Goal: Information Seeking & Learning: Find specific fact

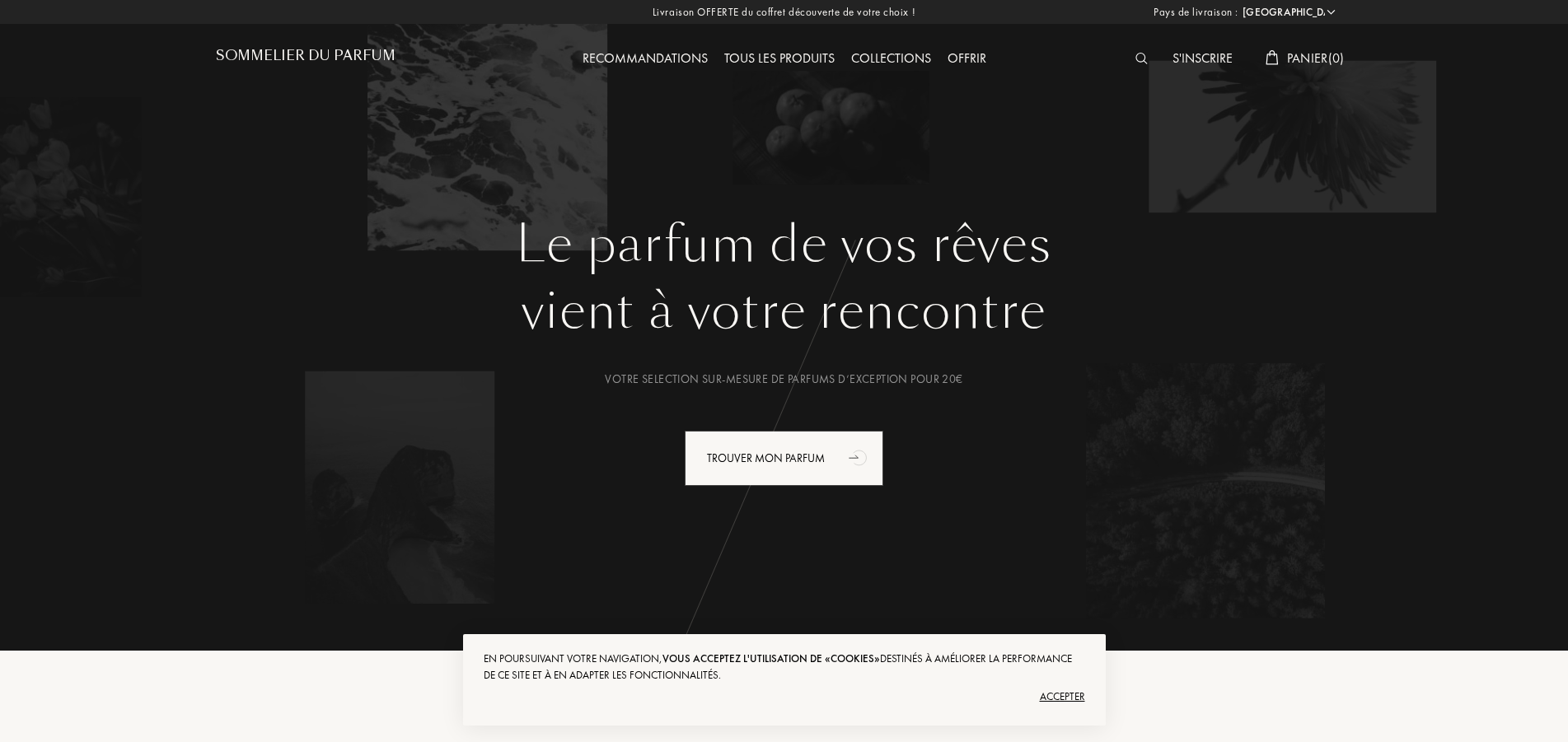
select select "FR"
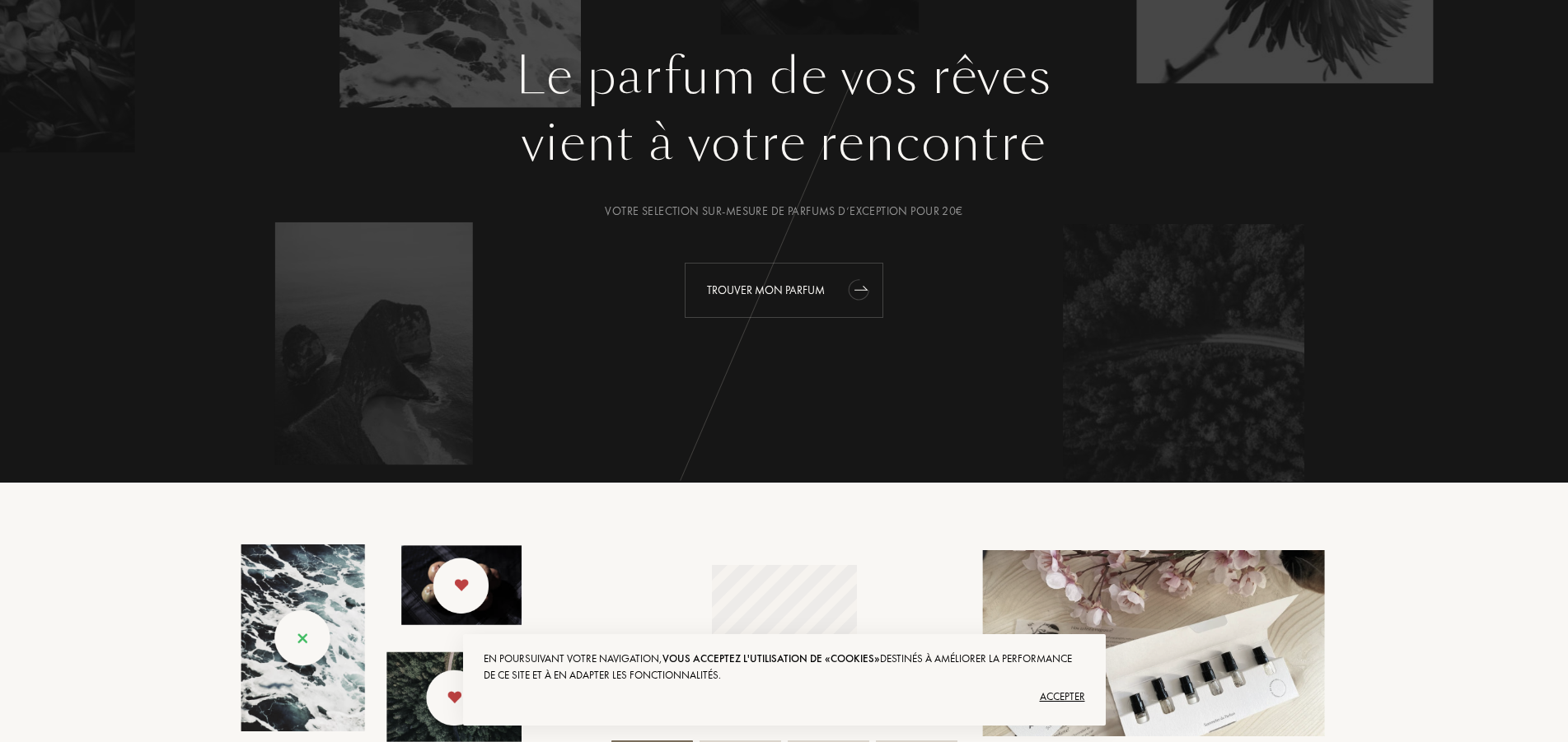
click at [853, 288] on icon "animation" at bounding box center [857, 290] width 26 height 26
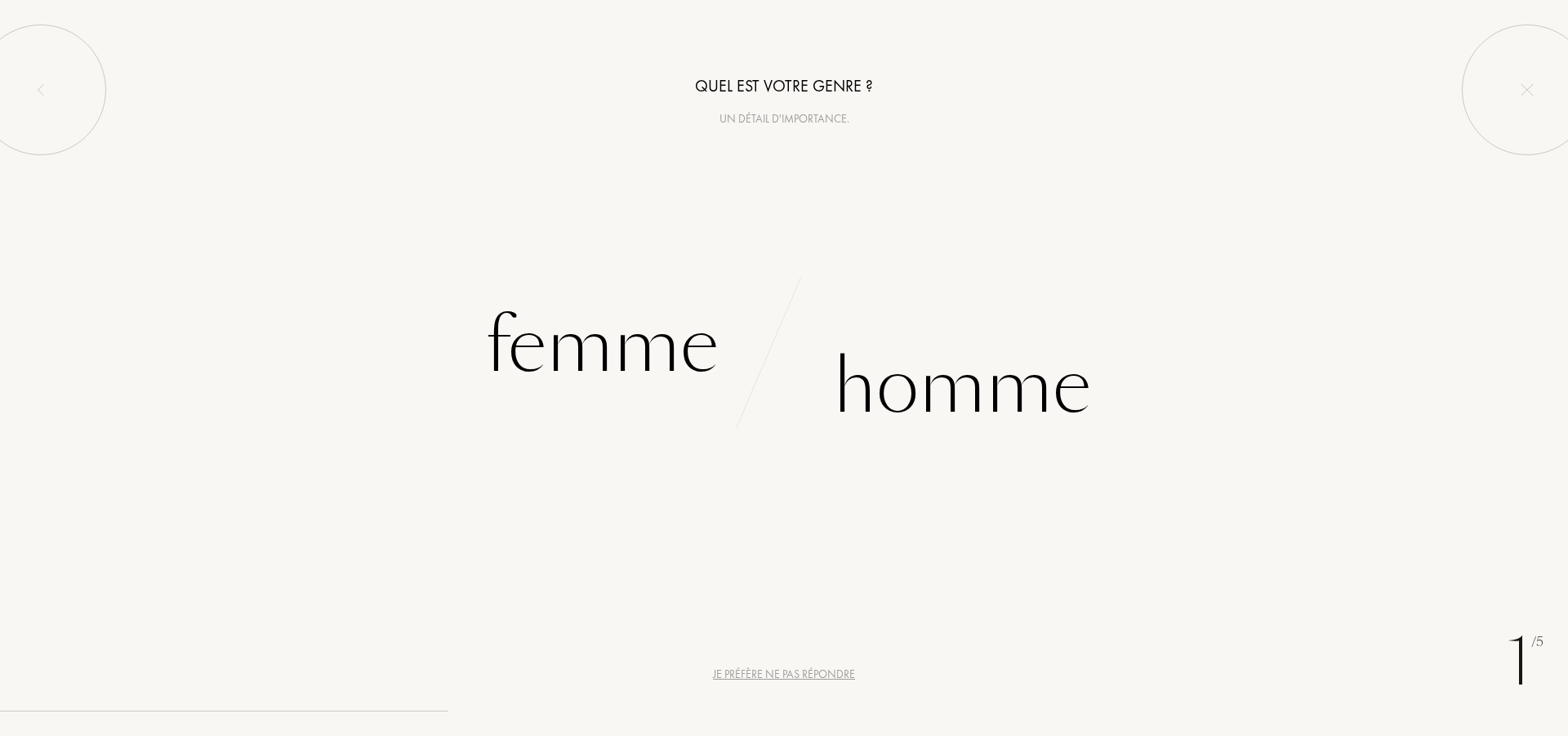
click at [814, 671] on div "Je préfère ne pas répondre" at bounding box center [784, 674] width 142 height 17
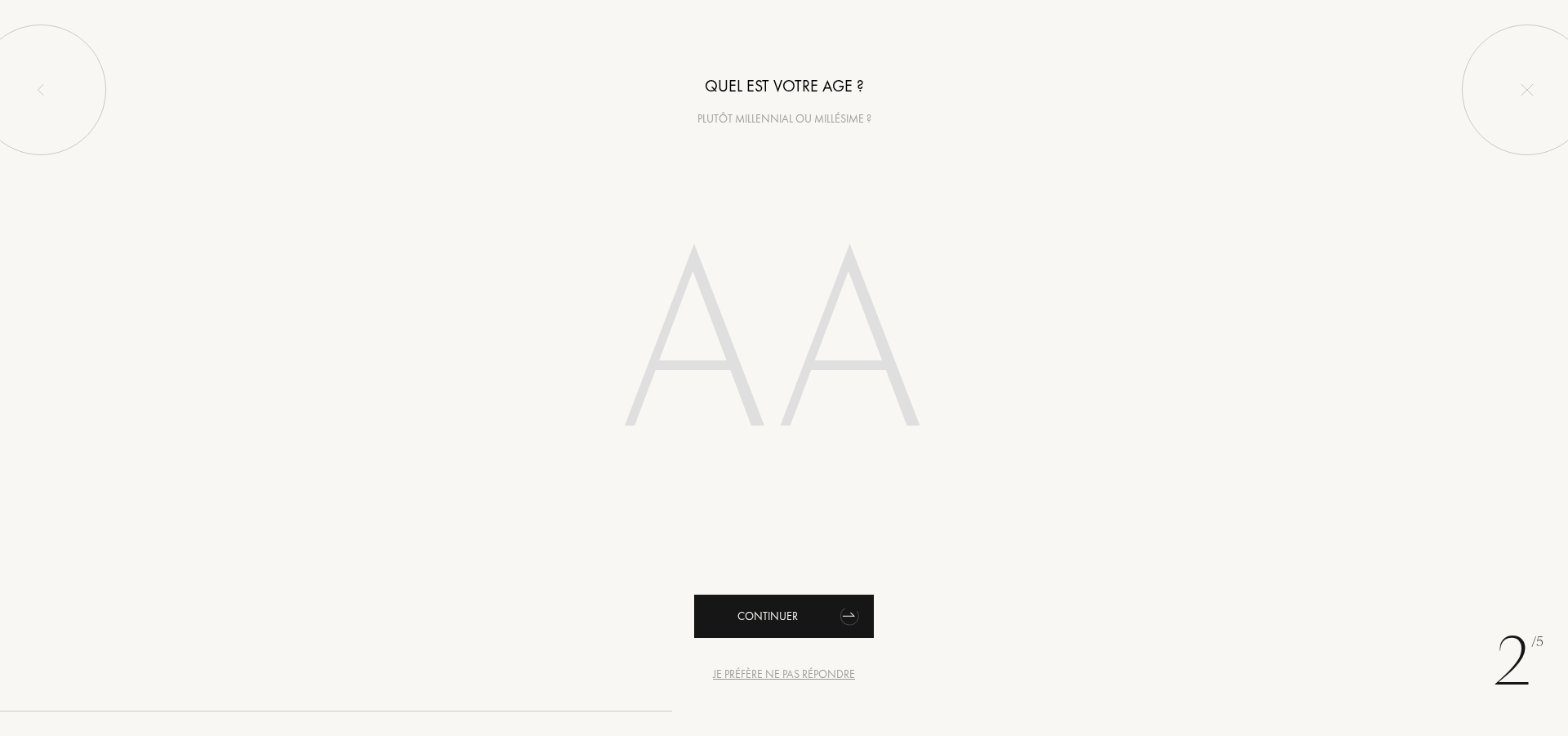
click at [810, 615] on div "Continuer" at bounding box center [784, 616] width 180 height 43
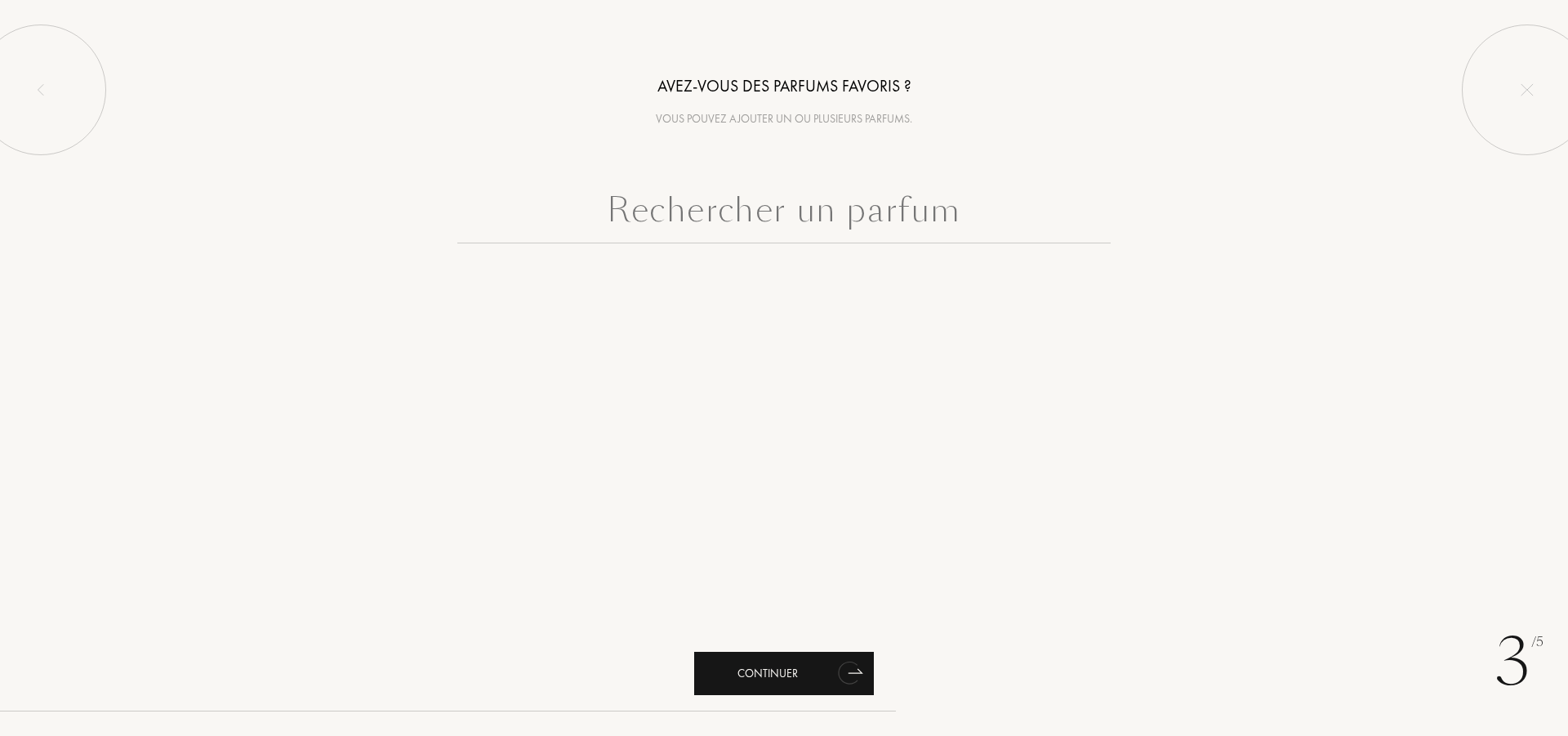
click at [862, 674] on icon "animation" at bounding box center [850, 673] width 33 height 33
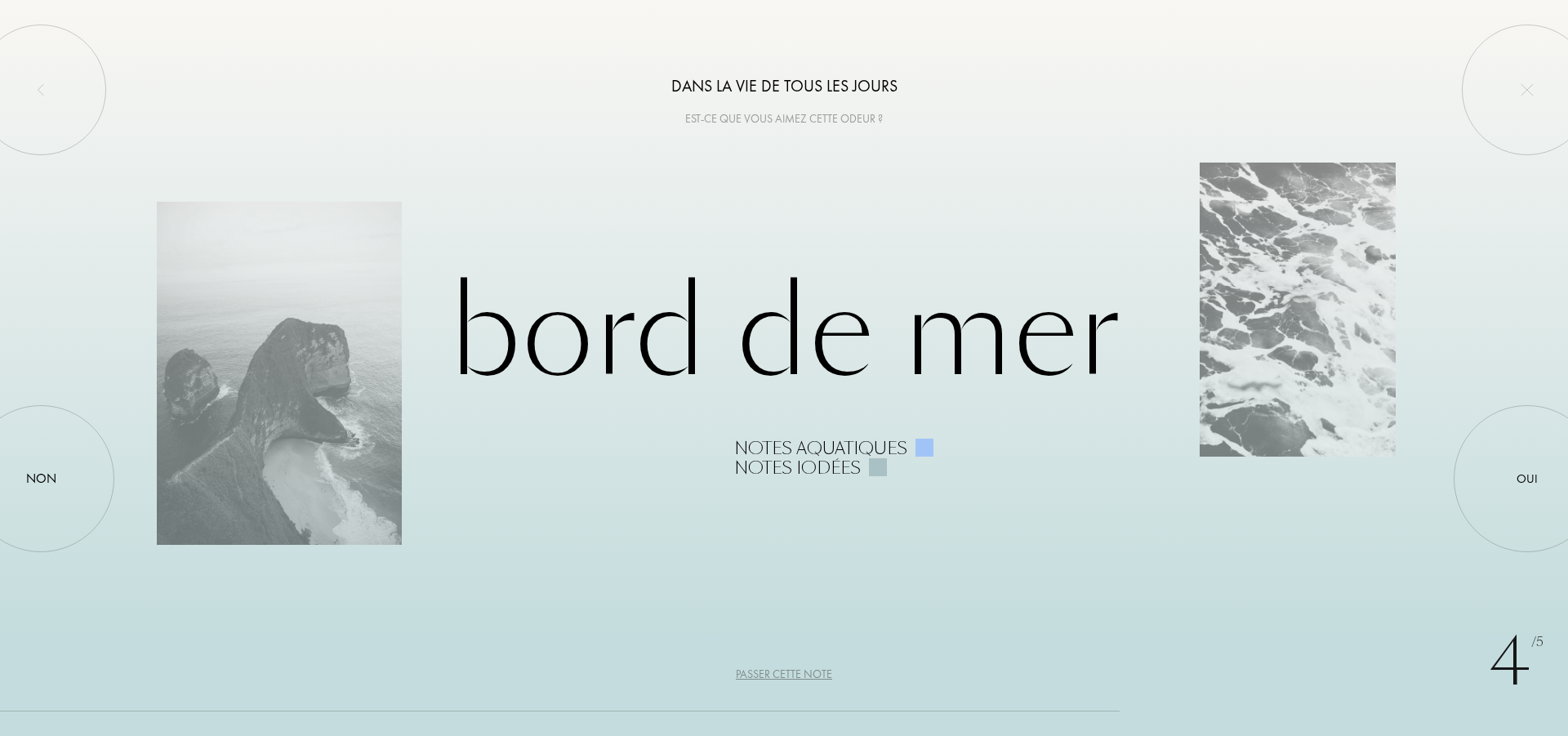
click at [797, 675] on div "Passer cette note" at bounding box center [784, 674] width 97 height 17
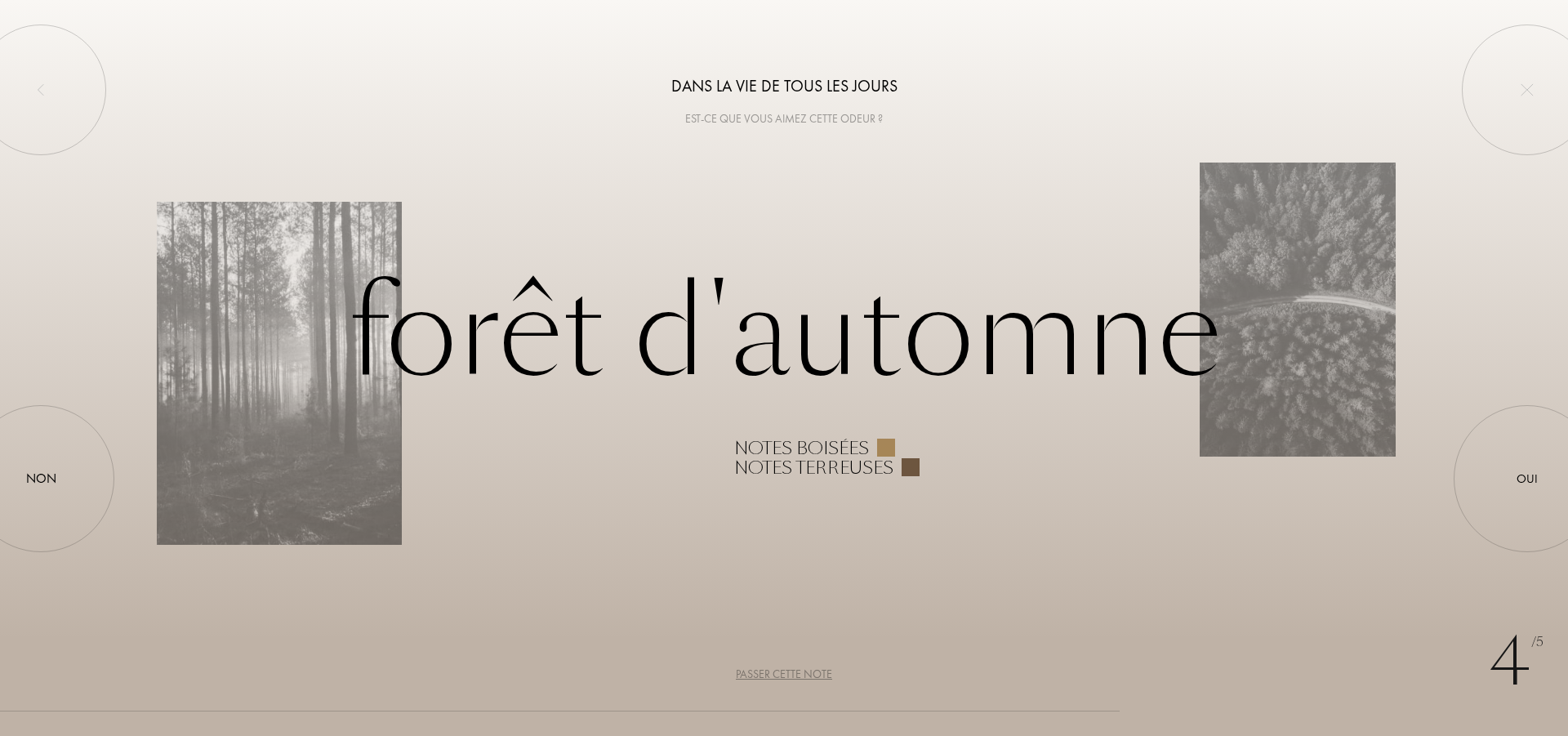
click at [797, 666] on div "Passer cette note" at bounding box center [784, 674] width 97 height 17
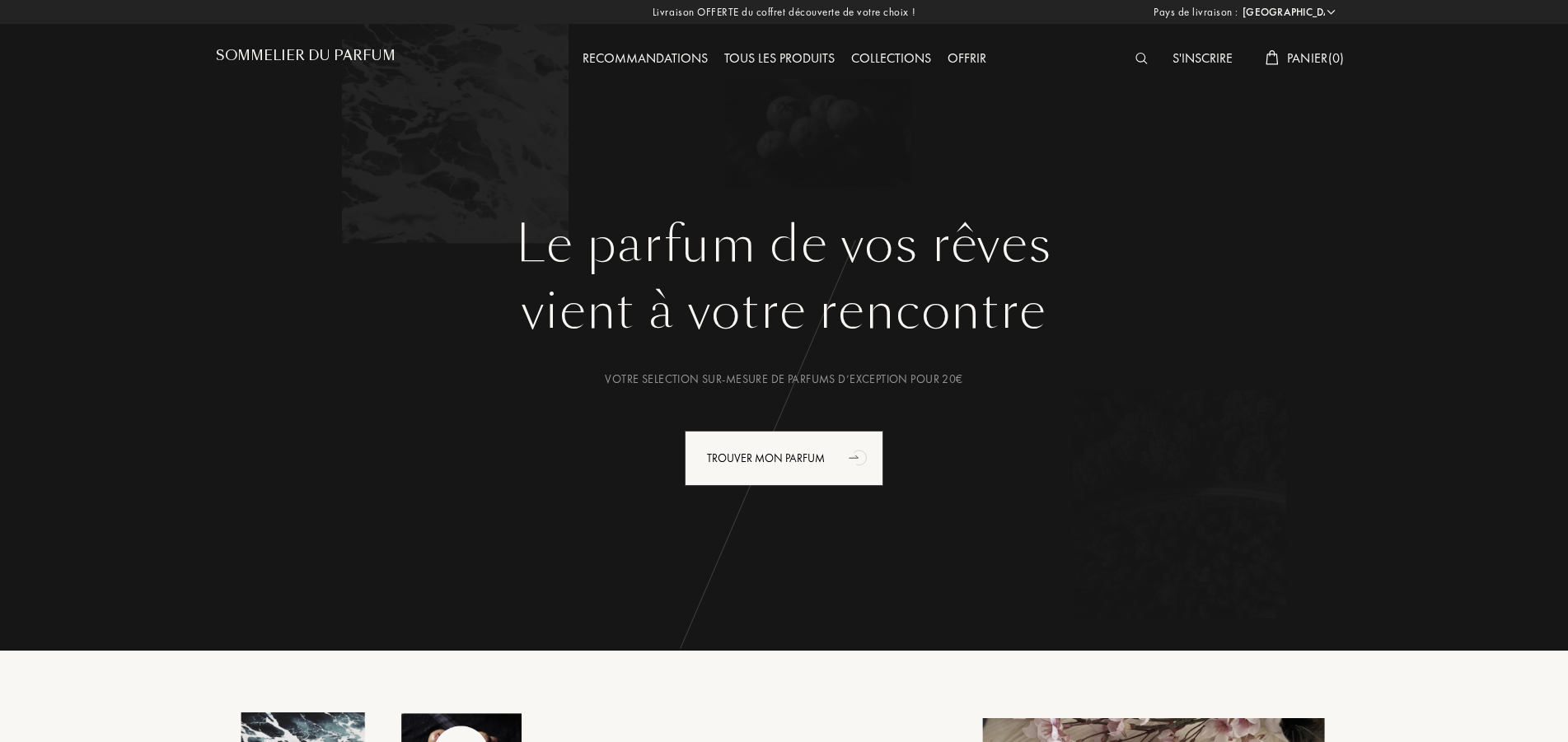
select select "FR"
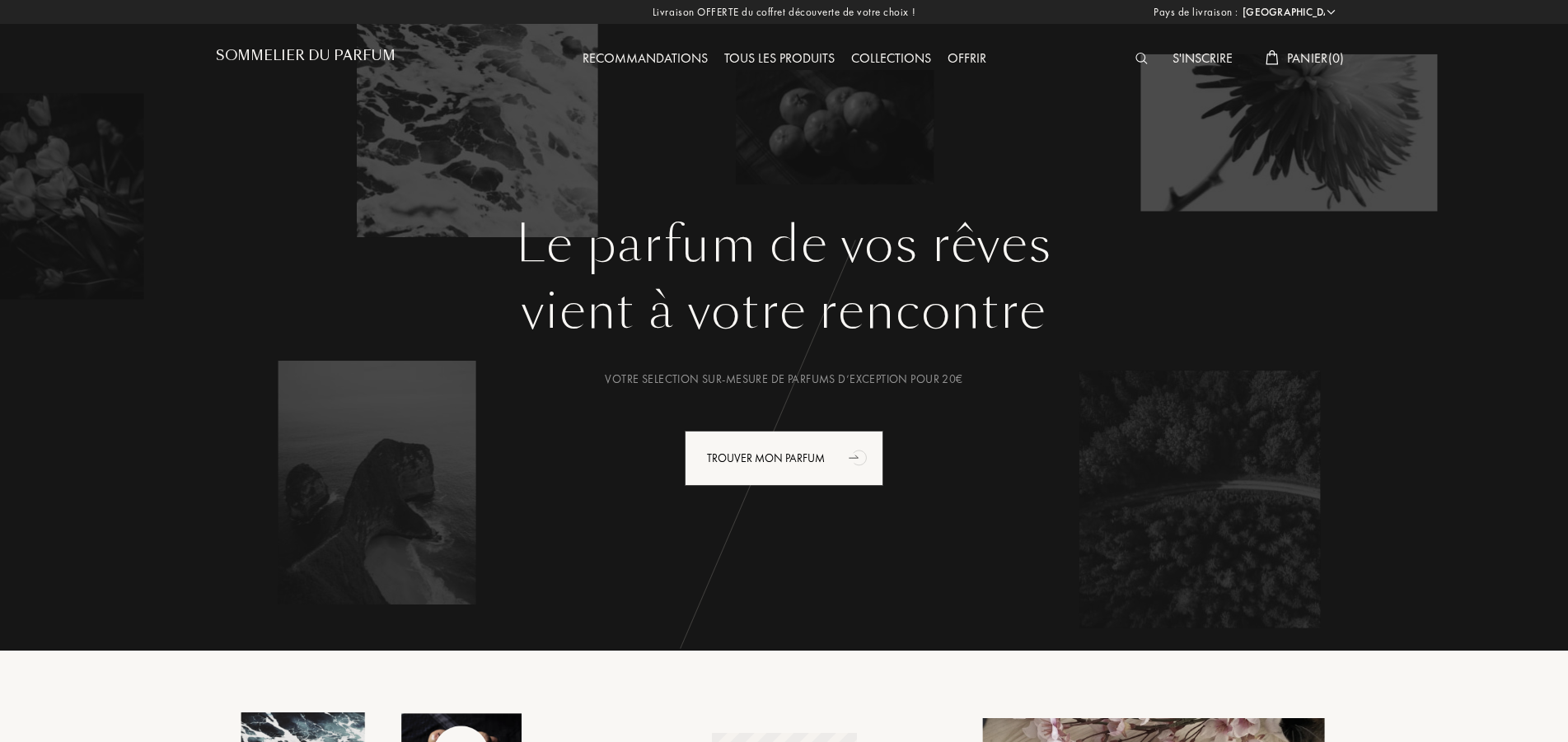
click at [1138, 55] on img at bounding box center [1142, 58] width 13 height 12
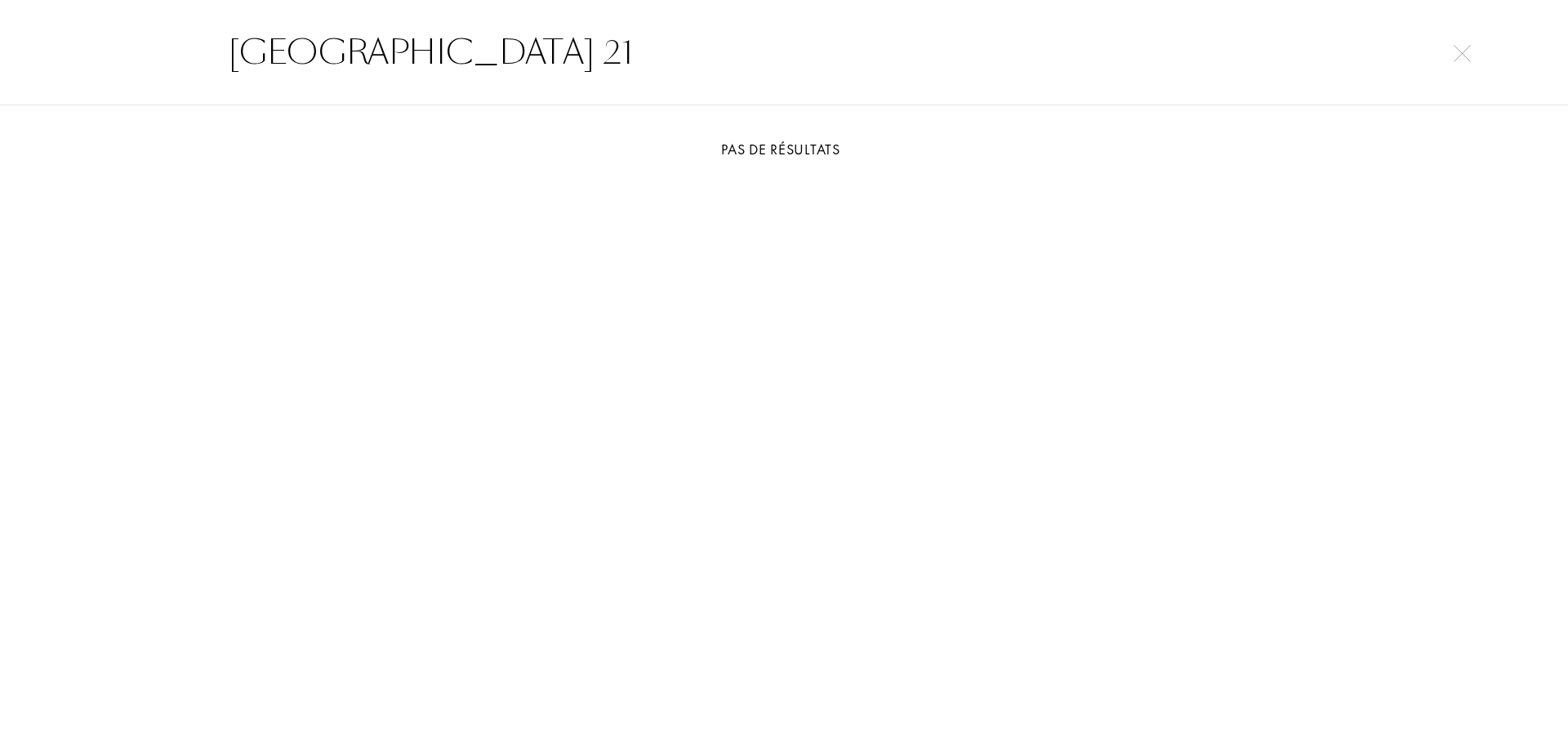
drag, startPoint x: 442, startPoint y: 48, endPoint x: 178, endPoint y: 61, distance: 264.3
click at [196, 61] on input "[GEOGRAPHIC_DATA] 21" at bounding box center [783, 52] width 1176 height 49
type input "XERJOFF"
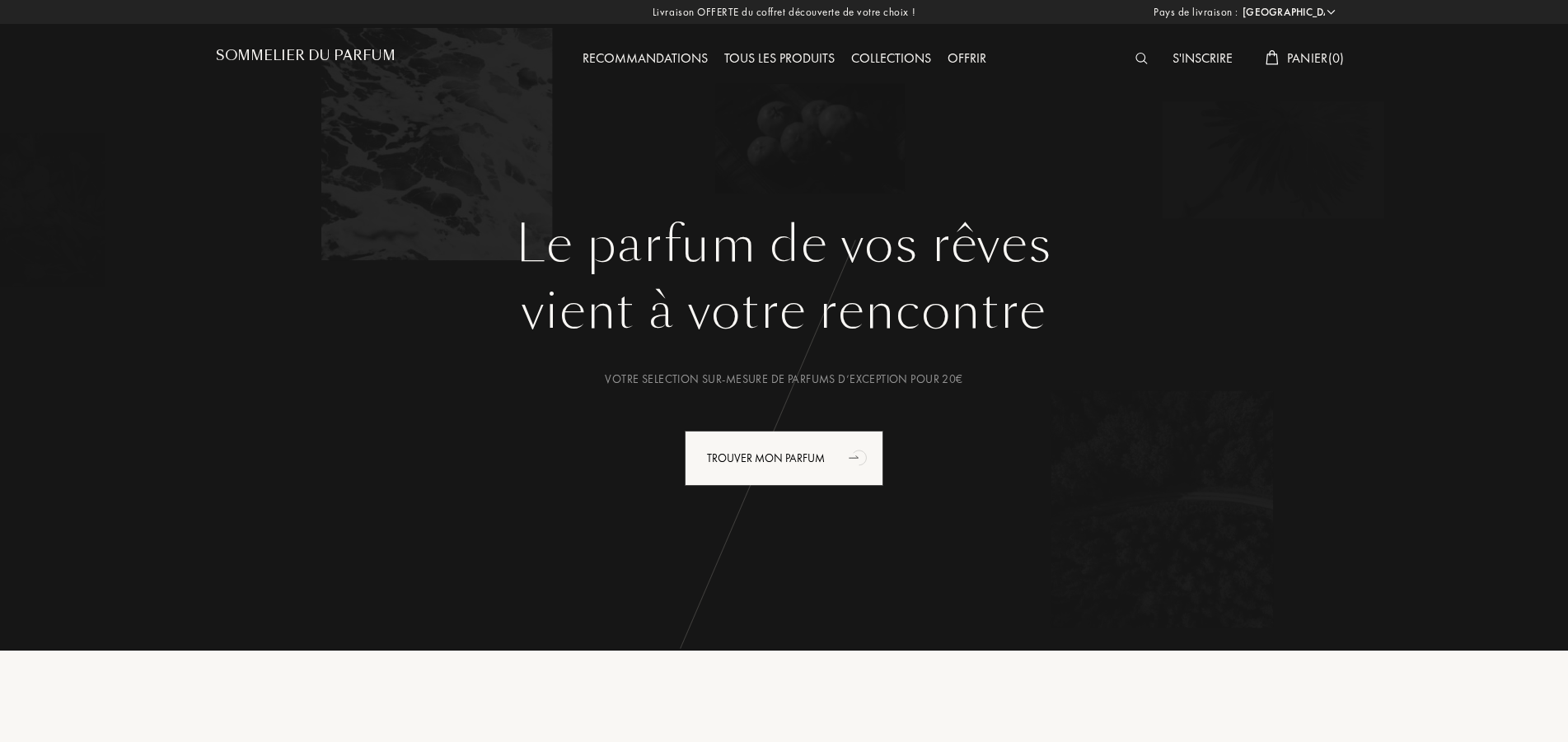
select select "FR"
